Goal: Transaction & Acquisition: Purchase product/service

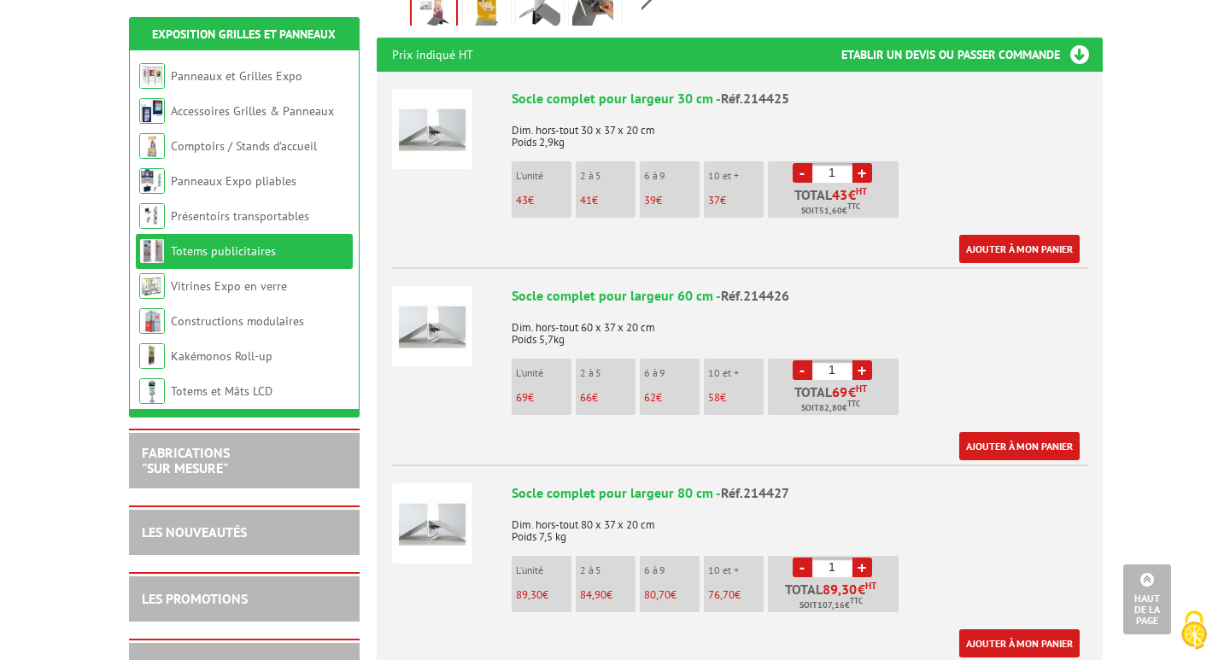
scroll to position [683, 0]
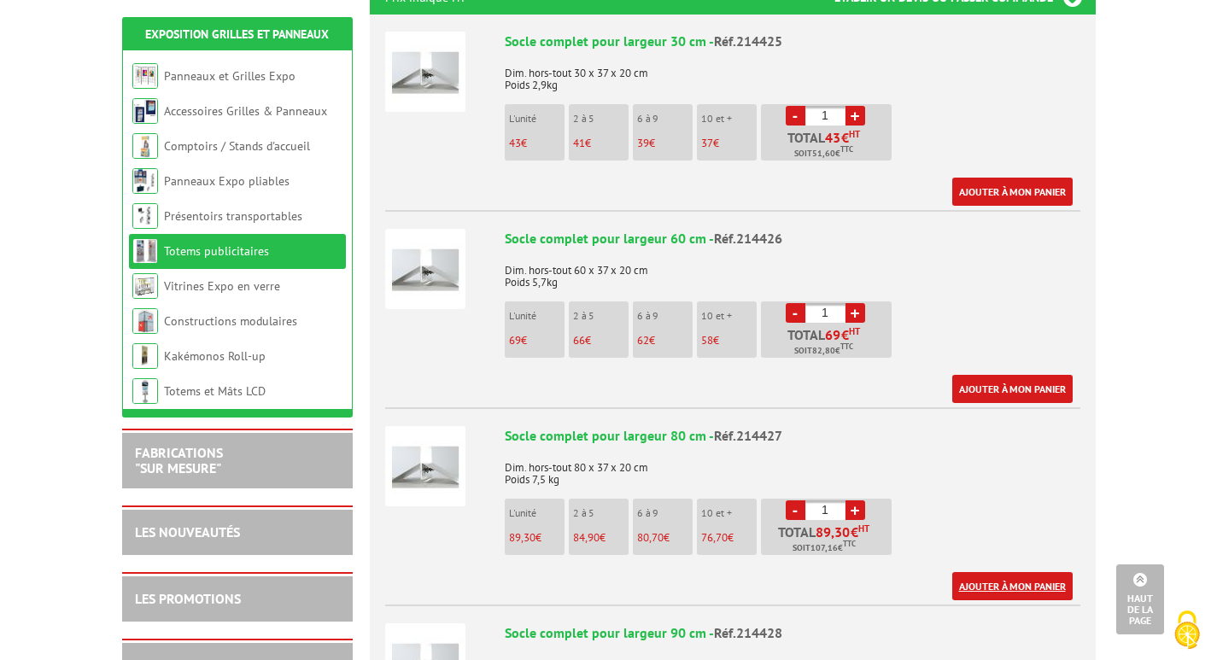
click at [988, 572] on link "Ajouter à mon panier" at bounding box center [1013, 586] width 120 height 28
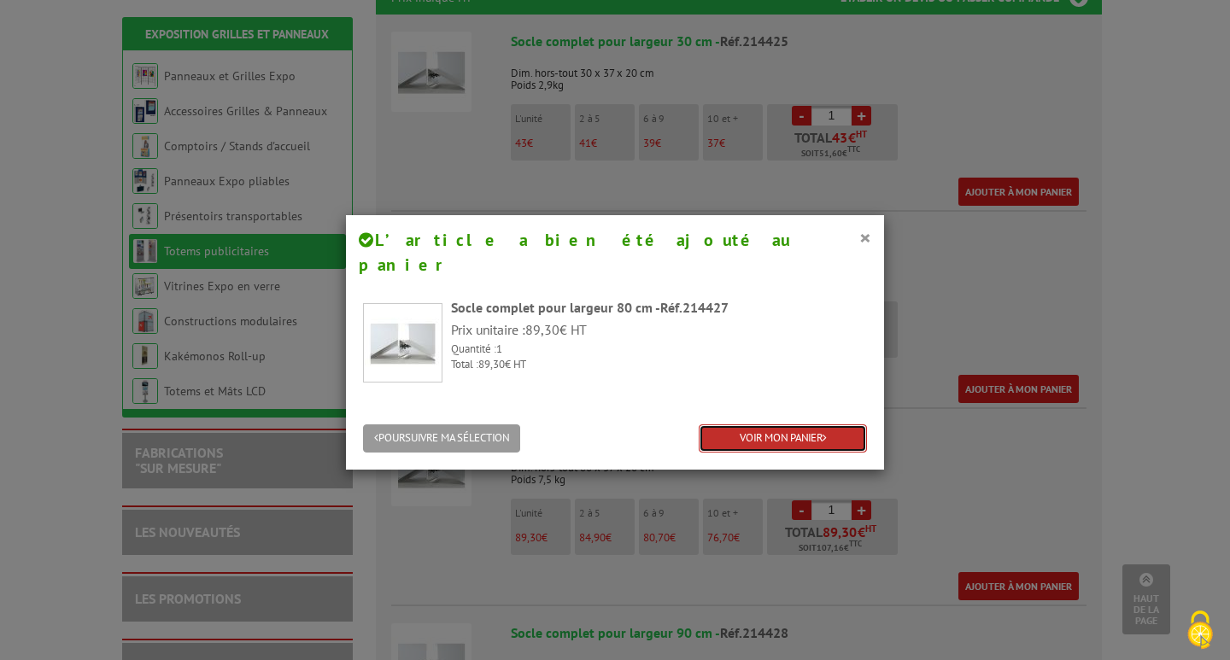
click at [780, 425] on link "VOIR MON PANIER" at bounding box center [783, 439] width 168 height 28
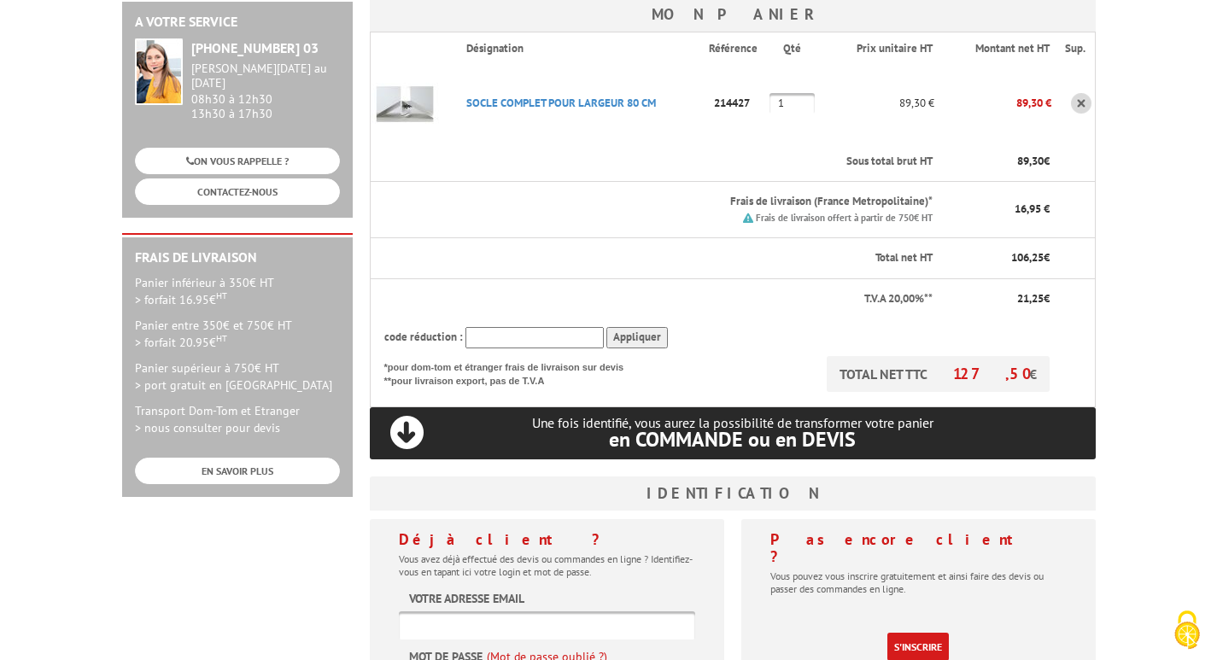
scroll to position [455, 0]
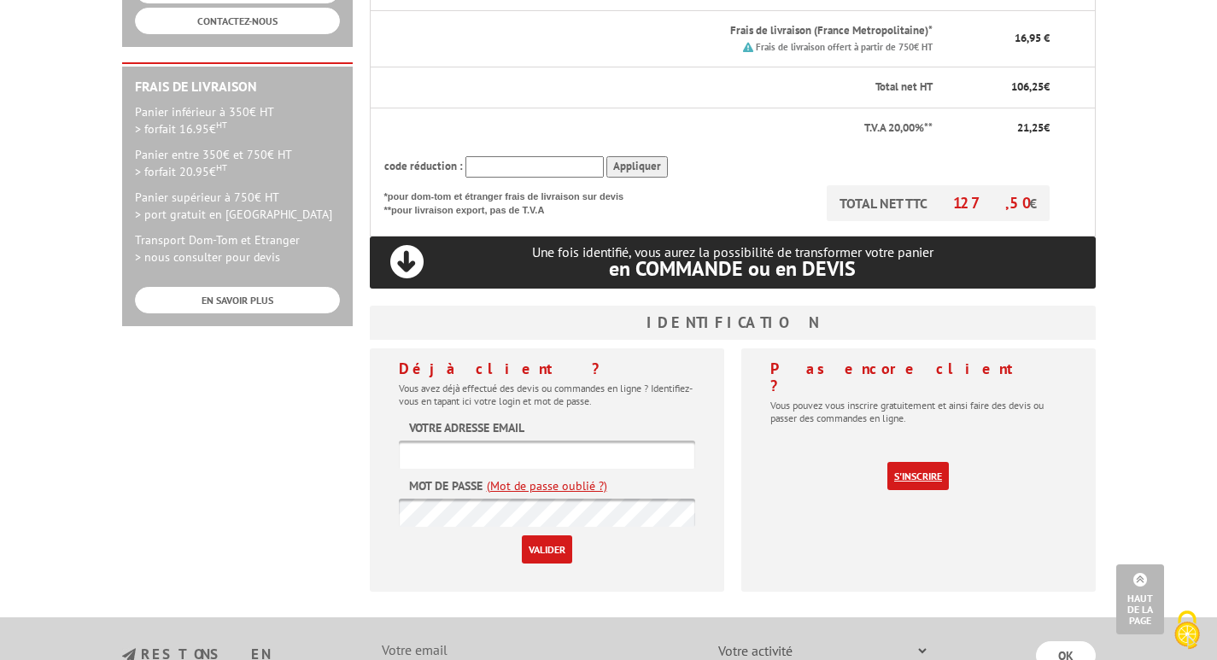
click at [906, 462] on link "S'inscrire" at bounding box center [919, 476] width 62 height 28
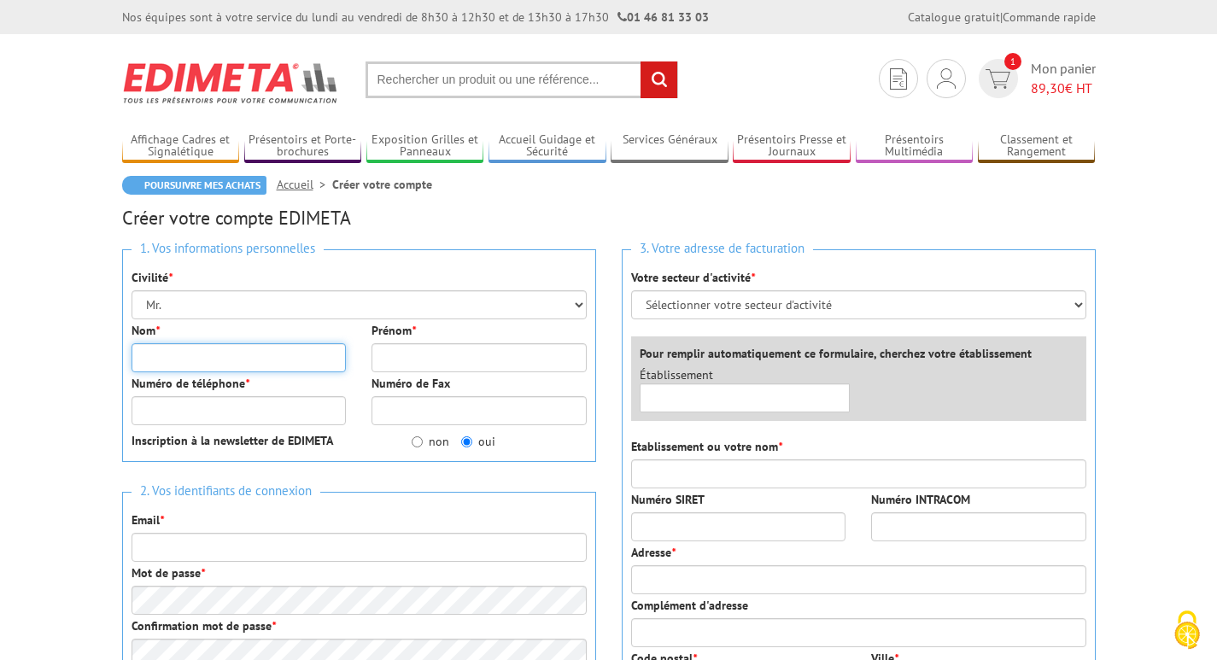
click at [146, 360] on input "Nom *" at bounding box center [239, 357] width 215 height 29
type input "RAUD"
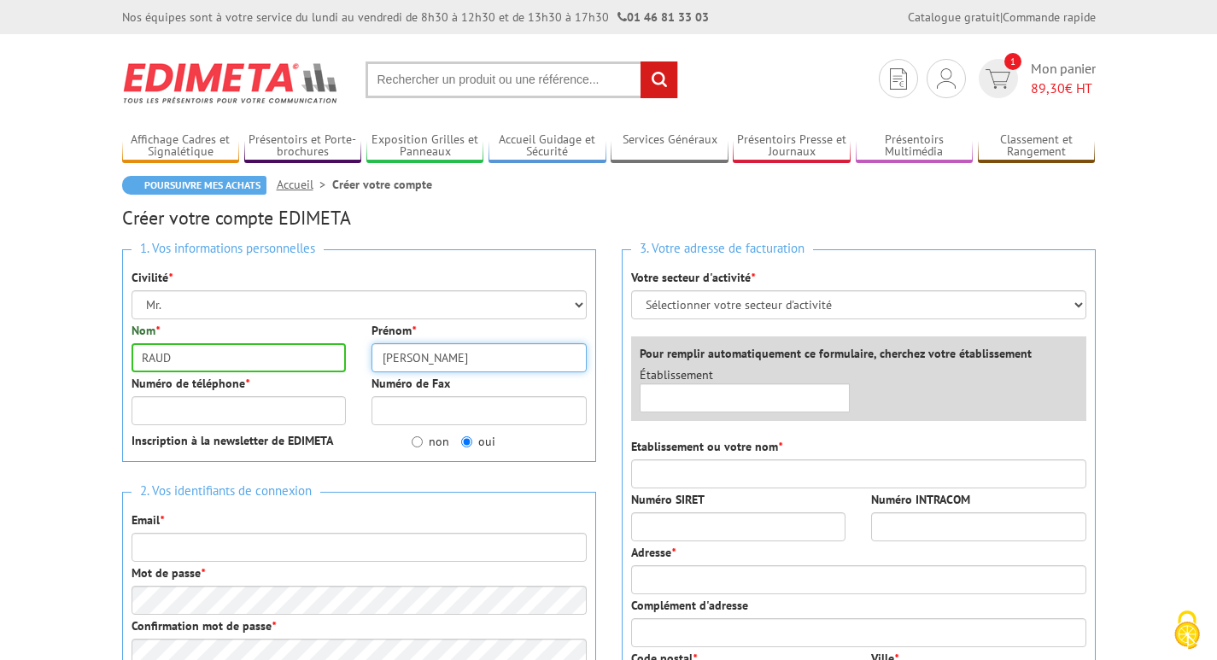
type input "Alexandre"
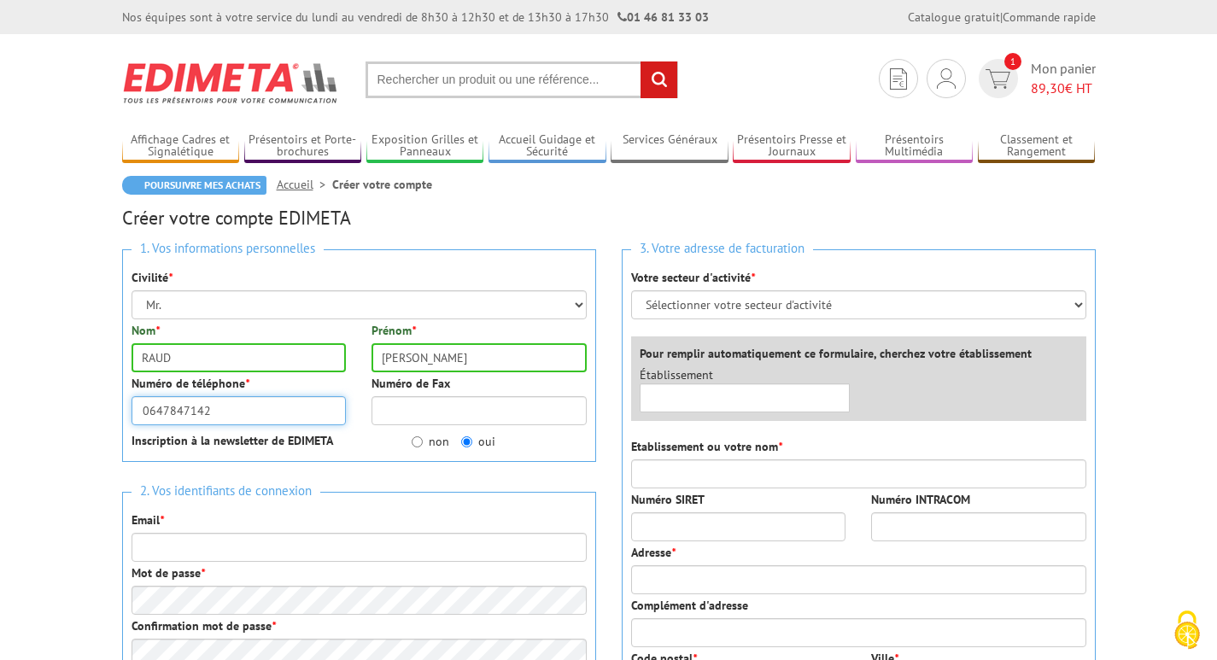
type input "0647847142"
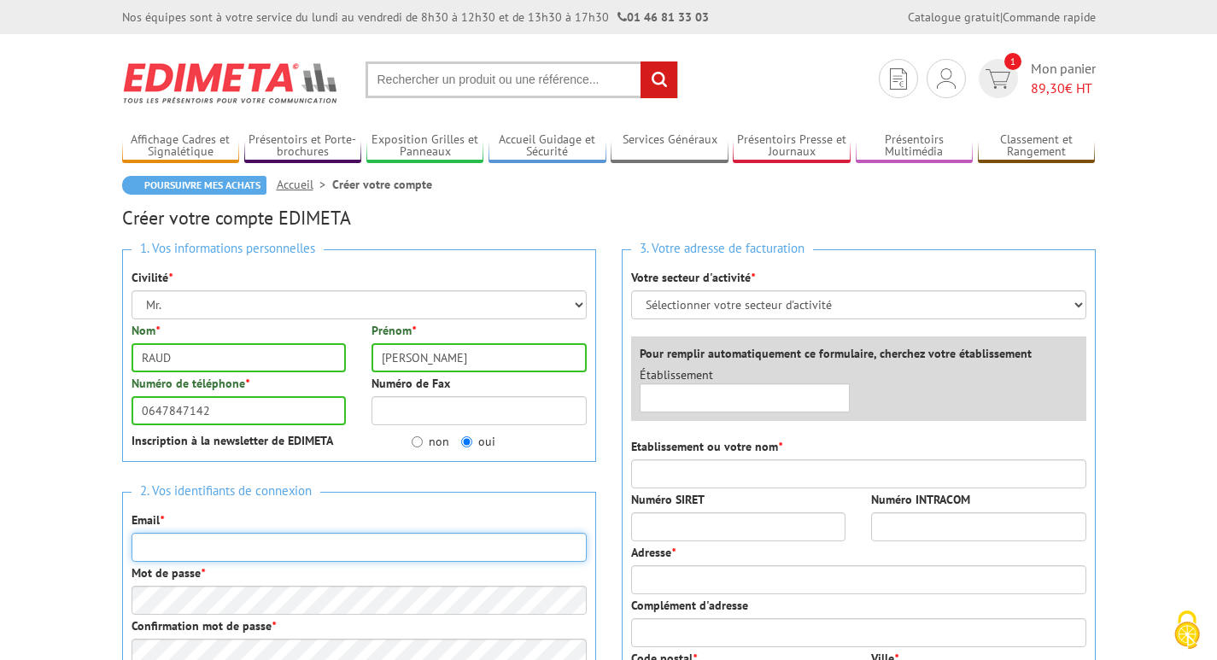
click at [161, 543] on input "Email *" at bounding box center [359, 547] width 455 height 29
type input "alexandre.r@la-contemporaine.fr"
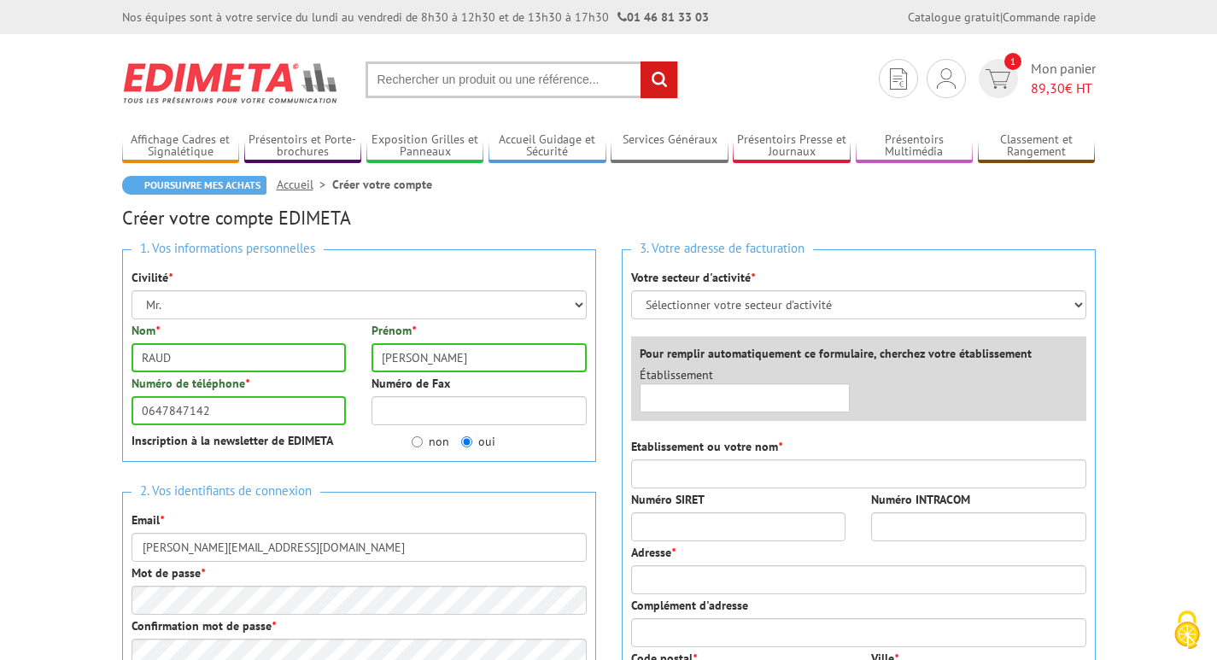
type input "LA CONTEMPORAINE IMPRIMEUR"
type input "11 Rue Edouard Branly"
type input "LA CONTEMPORAINE IMPRIMEUR"
type input "44980"
type input "SAINTE LUCE SUR LOIRE"
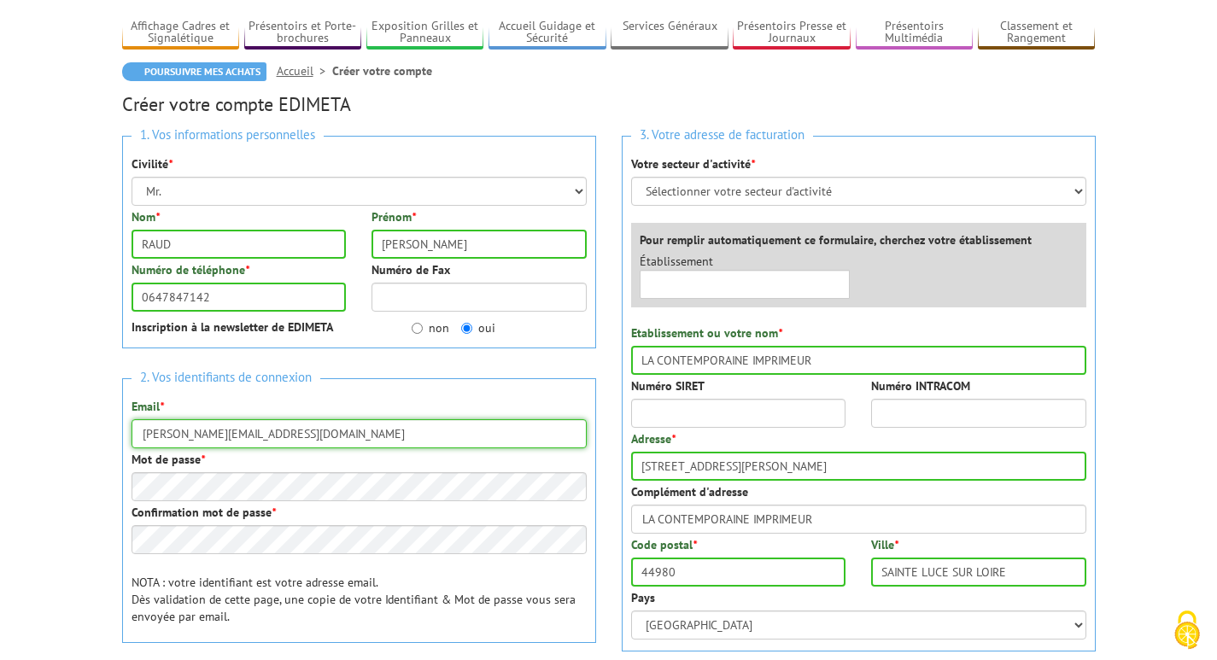
scroll to position [171, 0]
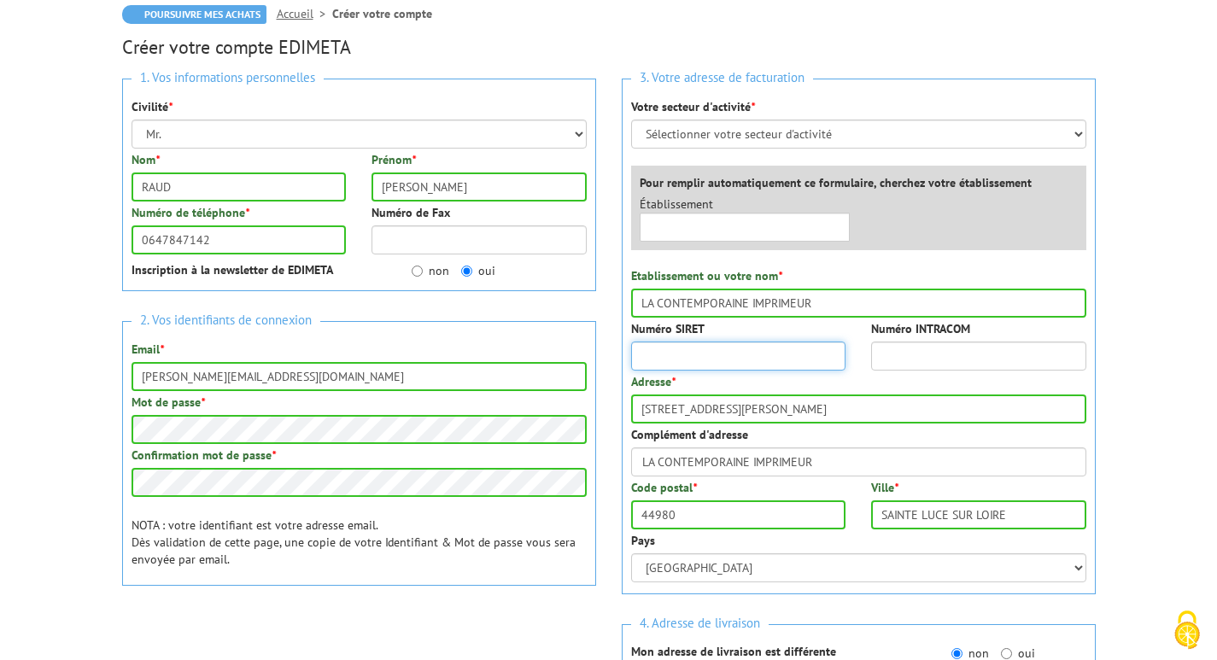
click at [672, 357] on input "Numéro SIRET" at bounding box center [738, 356] width 215 height 29
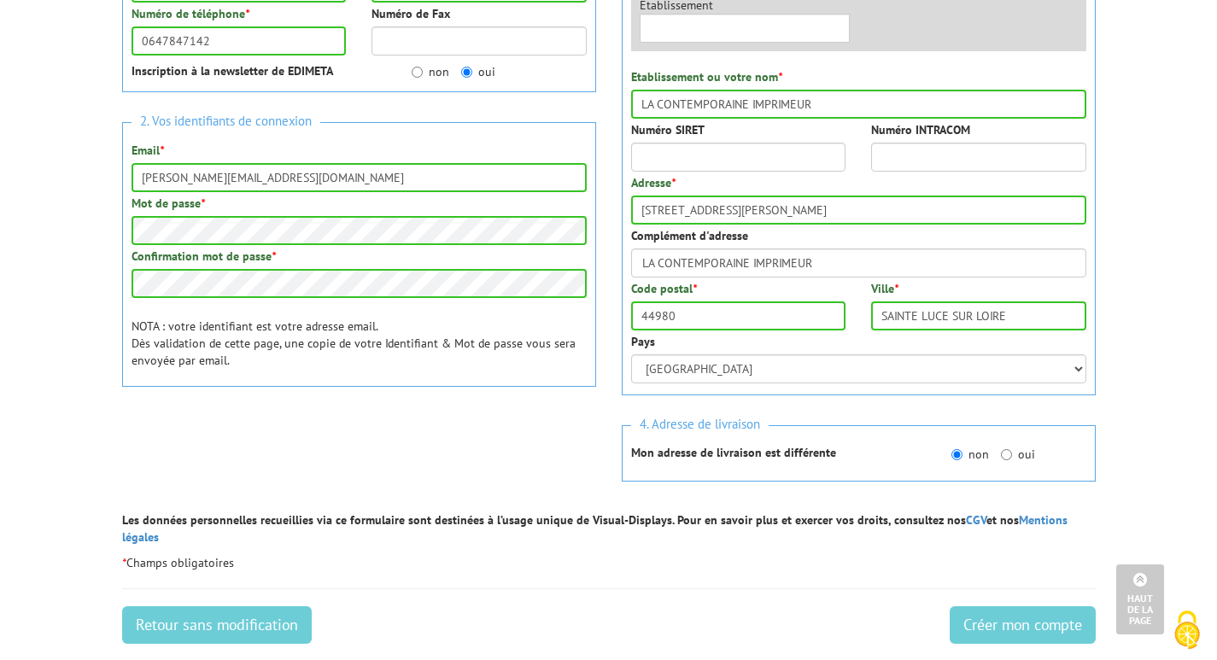
scroll to position [398, 0]
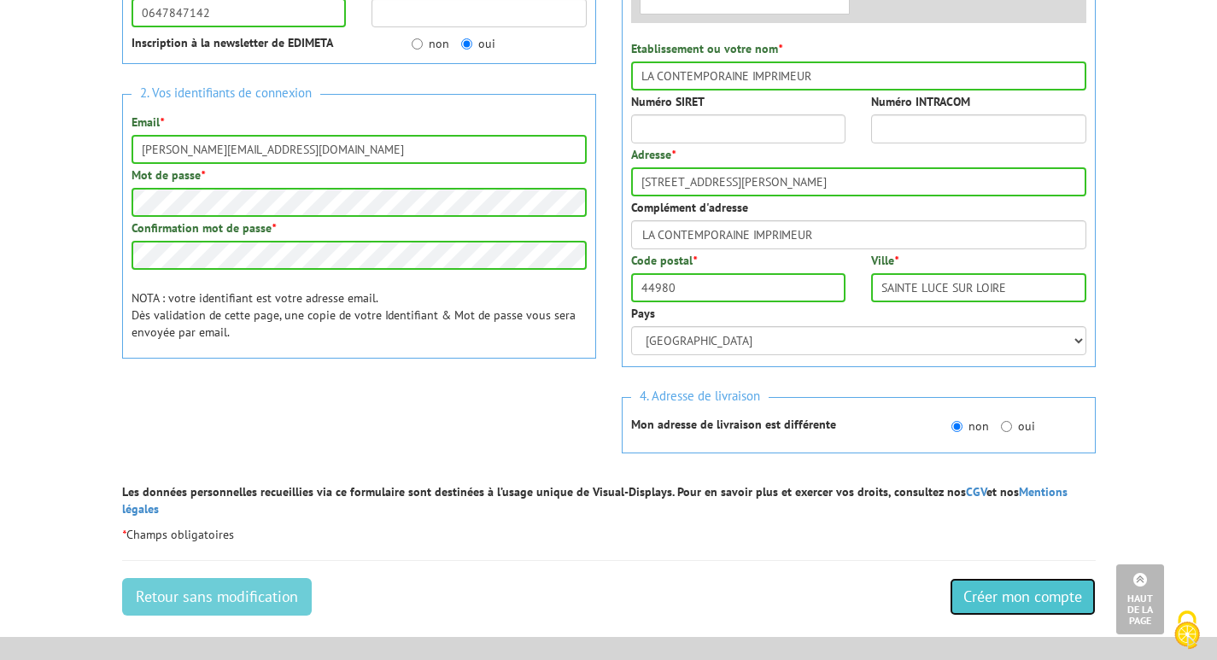
click at [999, 578] on input "Créer mon compte" at bounding box center [1023, 597] width 146 height 38
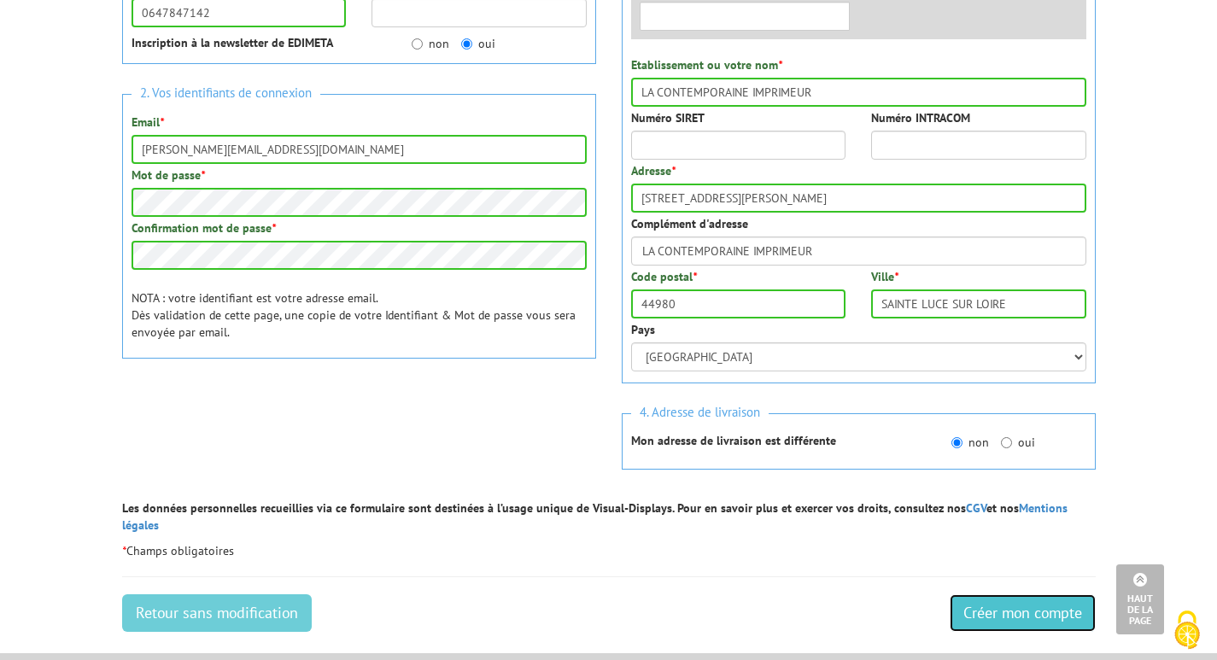
scroll to position [220, 0]
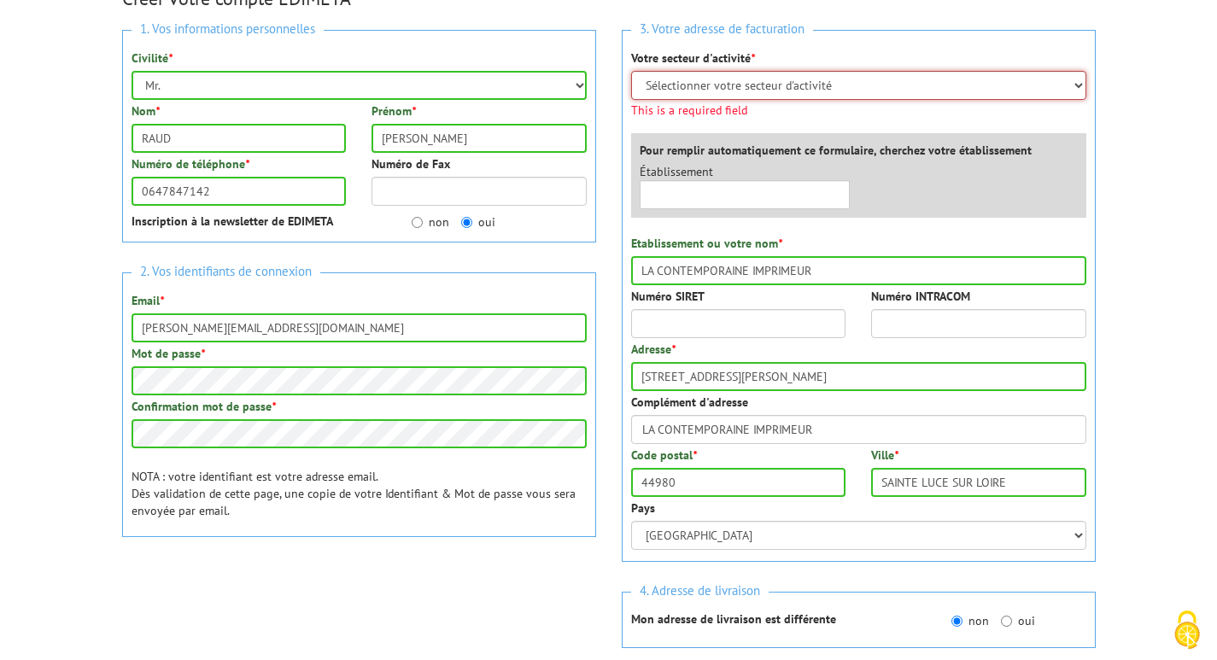
click at [689, 75] on select "Sélectionner votre secteur d'activité Administrations et collectivités Magasins…" at bounding box center [858, 85] width 455 height 29
select select "878"
click at [631, 71] on select "Sélectionner votre secteur d'activité Administrations et collectivités Magasins…" at bounding box center [858, 85] width 455 height 29
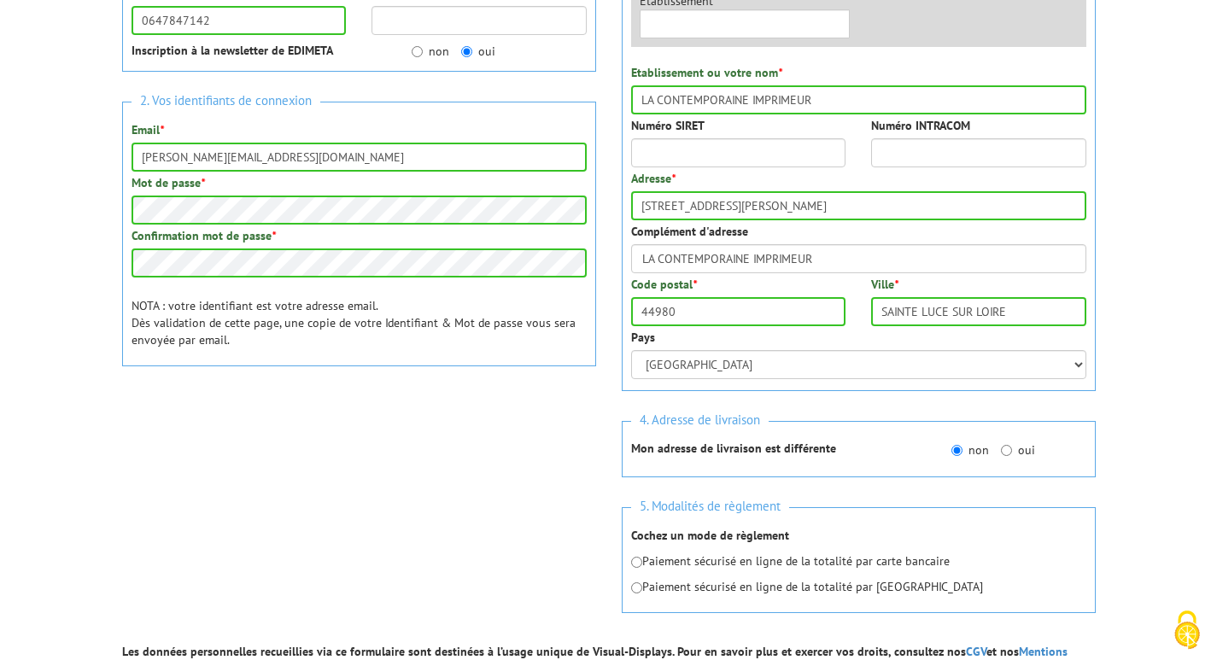
scroll to position [533, 0]
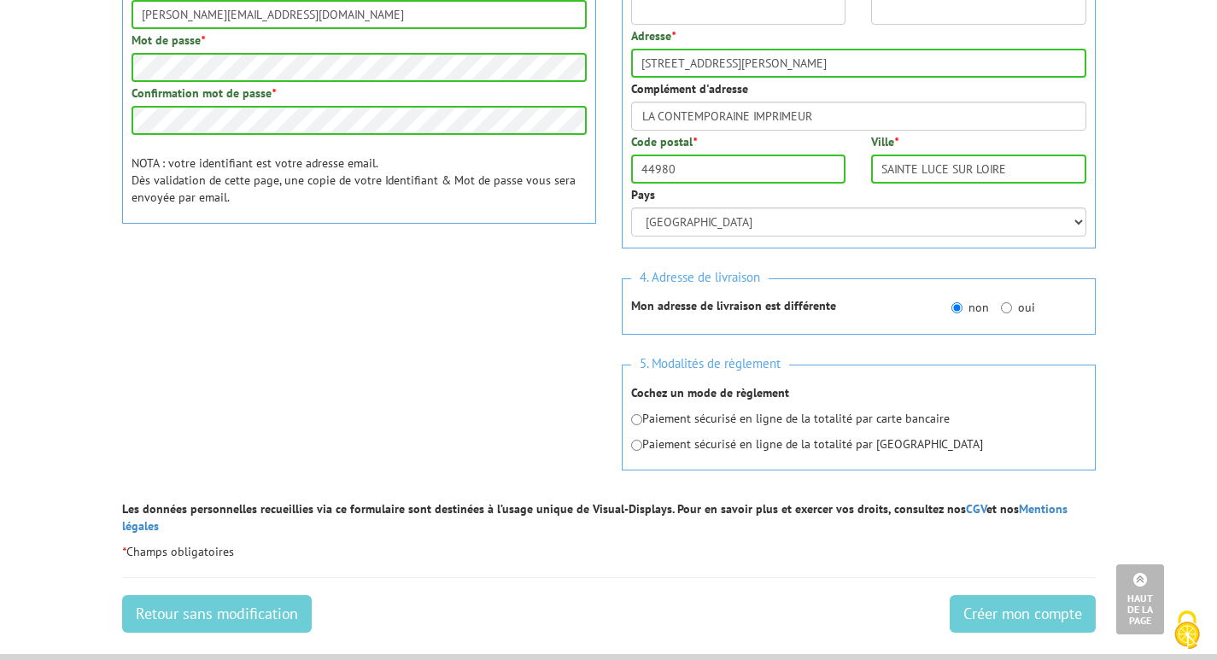
click at [695, 424] on div "Paiement sécurisé en ligne de la totalité par carte bancaire Paiement sécurisé …" at bounding box center [858, 431] width 455 height 43
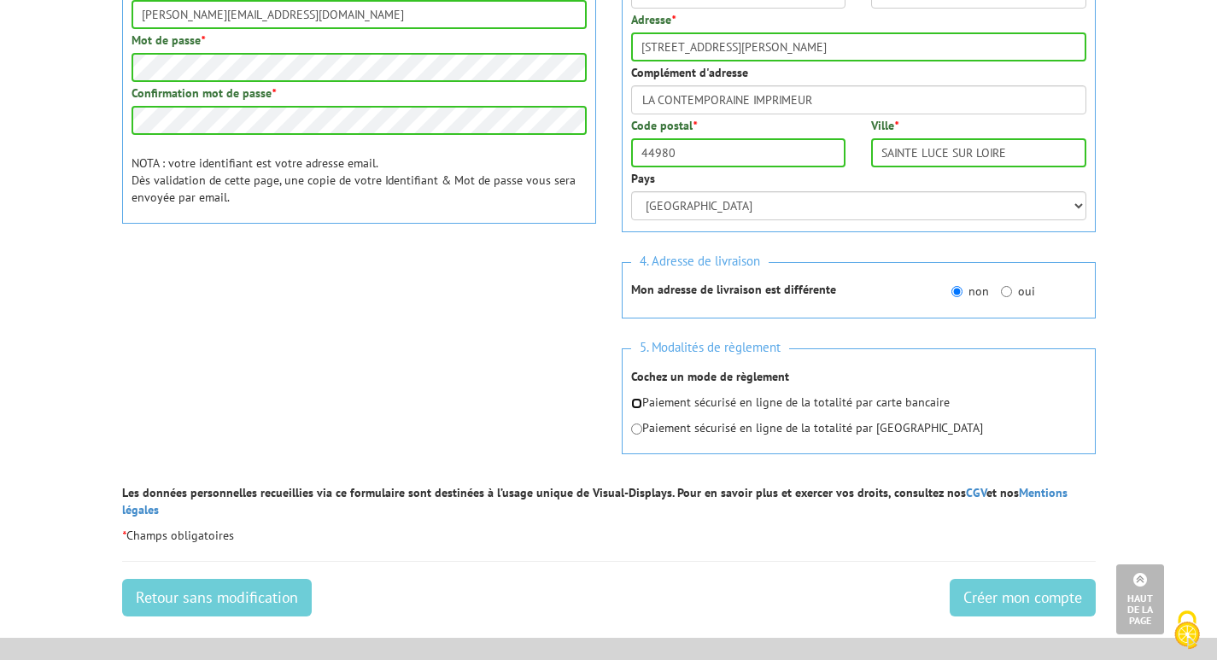
click at [639, 400] on input "radio" at bounding box center [636, 403] width 11 height 11
radio input "true"
click at [1010, 583] on input "Créer mon compte" at bounding box center [1023, 598] width 146 height 38
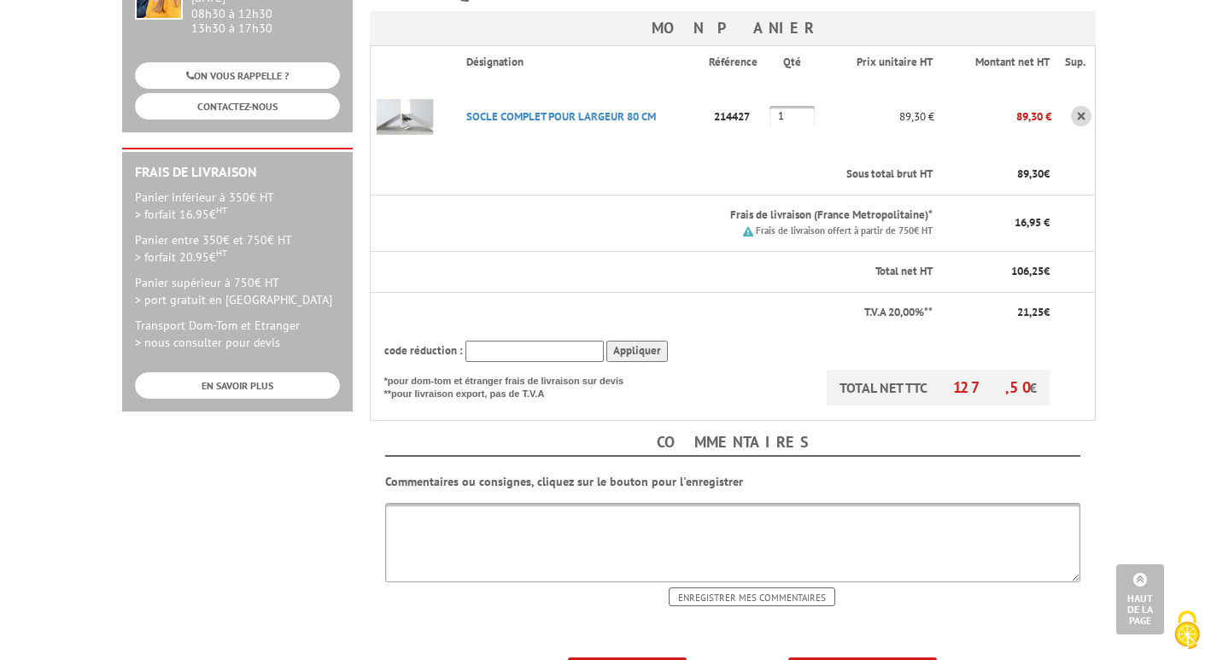
scroll to position [398, 0]
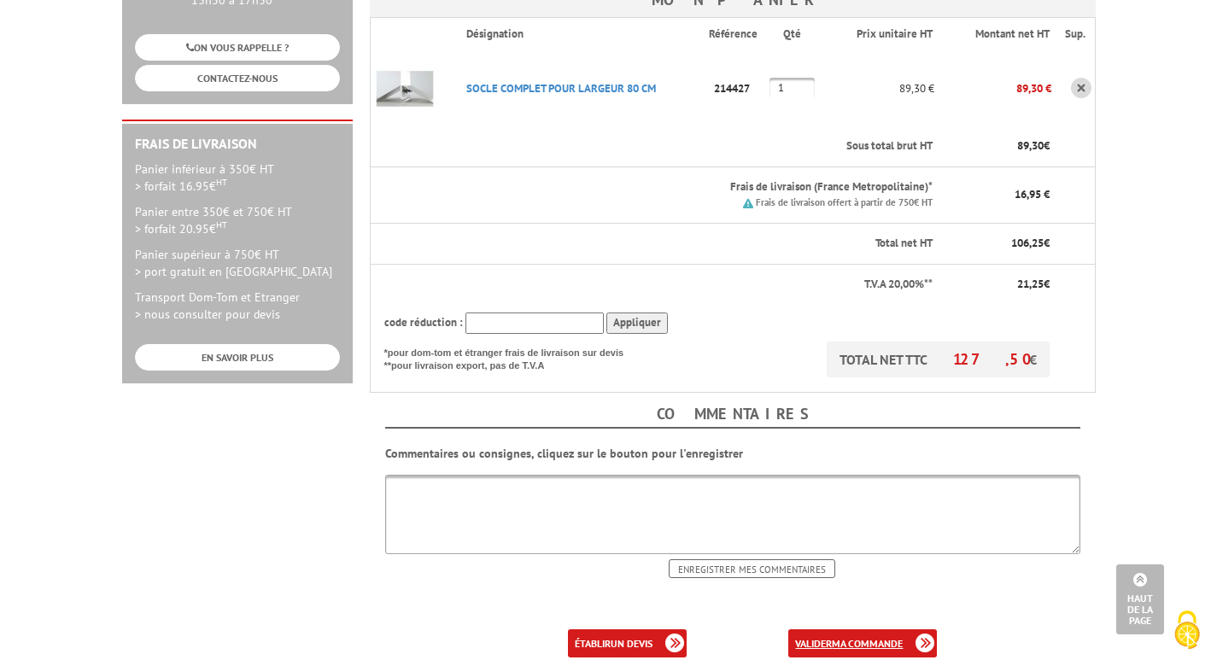
click at [833, 637] on b "ma commande" at bounding box center [867, 643] width 71 height 13
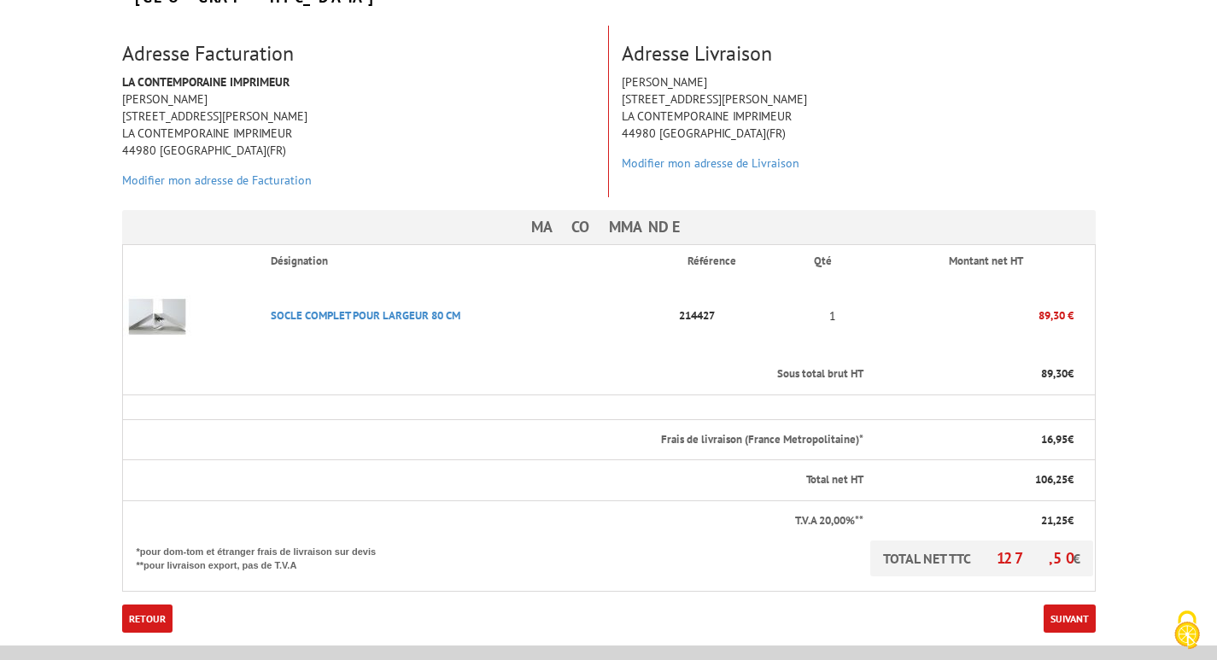
scroll to position [313, 0]
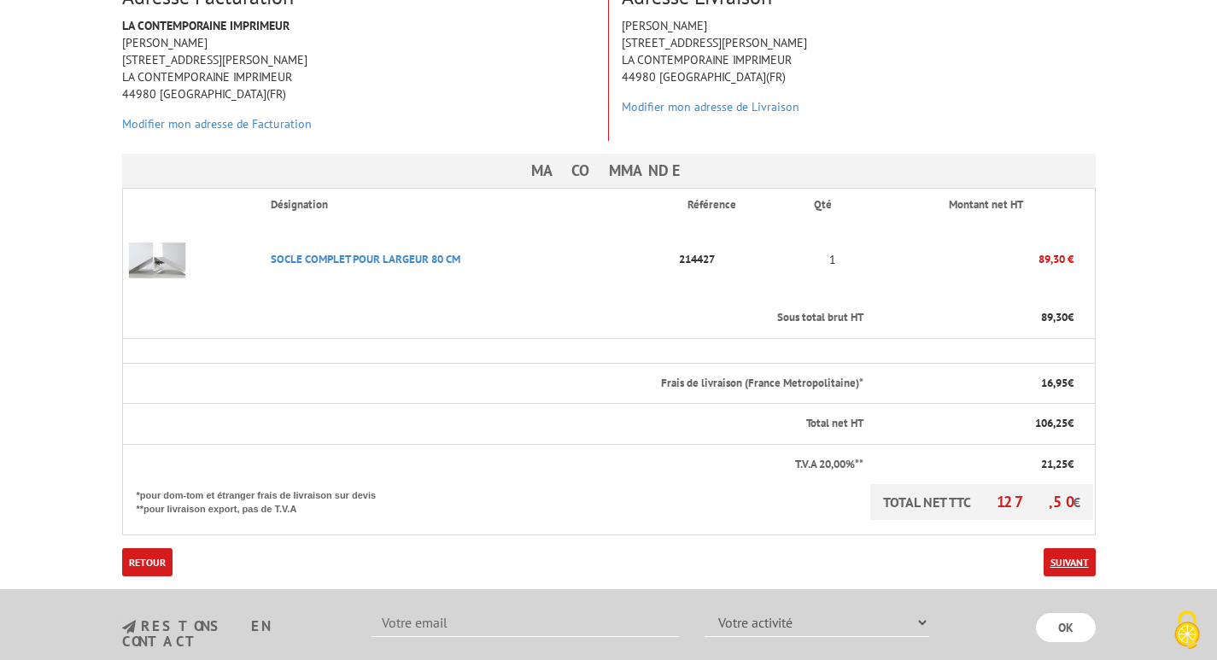
click at [1073, 549] on link "Suivant" at bounding box center [1070, 563] width 52 height 28
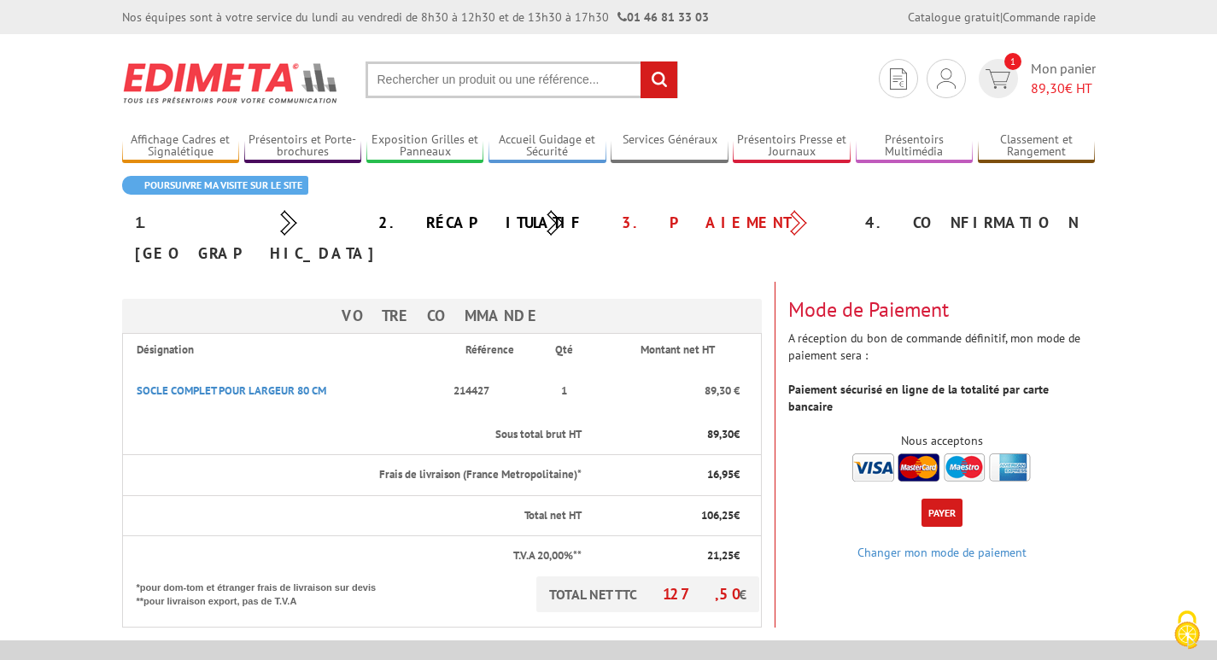
click at [942, 499] on button "Payer" at bounding box center [942, 513] width 41 height 28
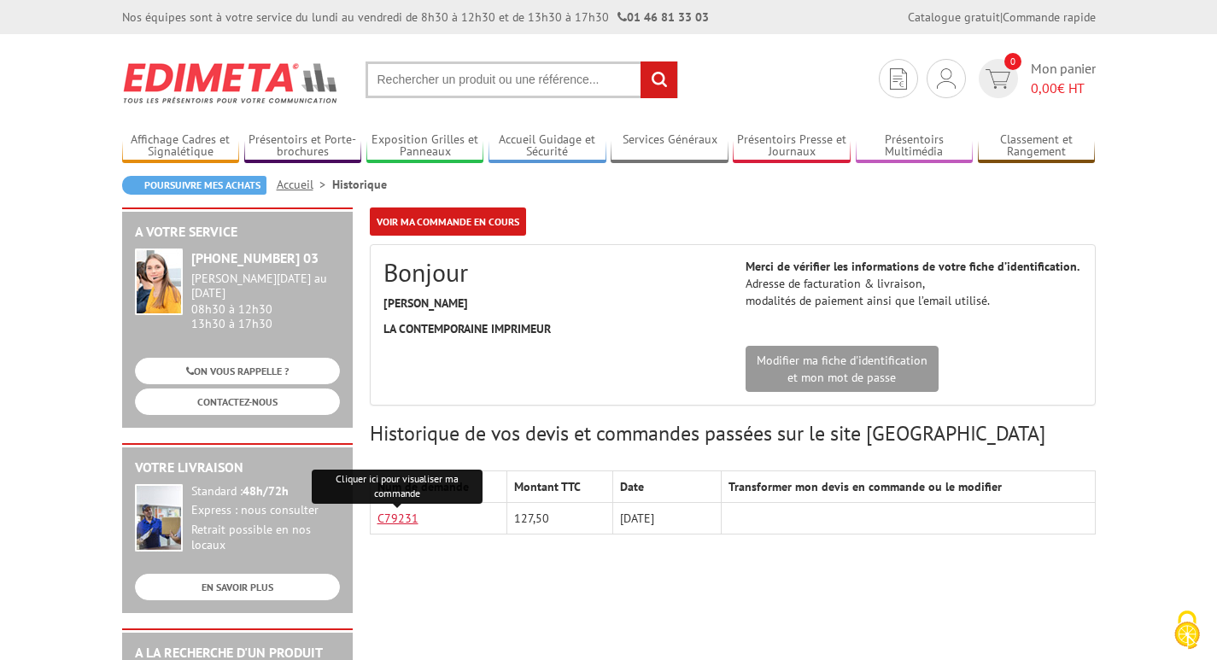
click at [381, 520] on link "C79231" at bounding box center [398, 518] width 41 height 15
